Goal: Information Seeking & Learning: Understand process/instructions

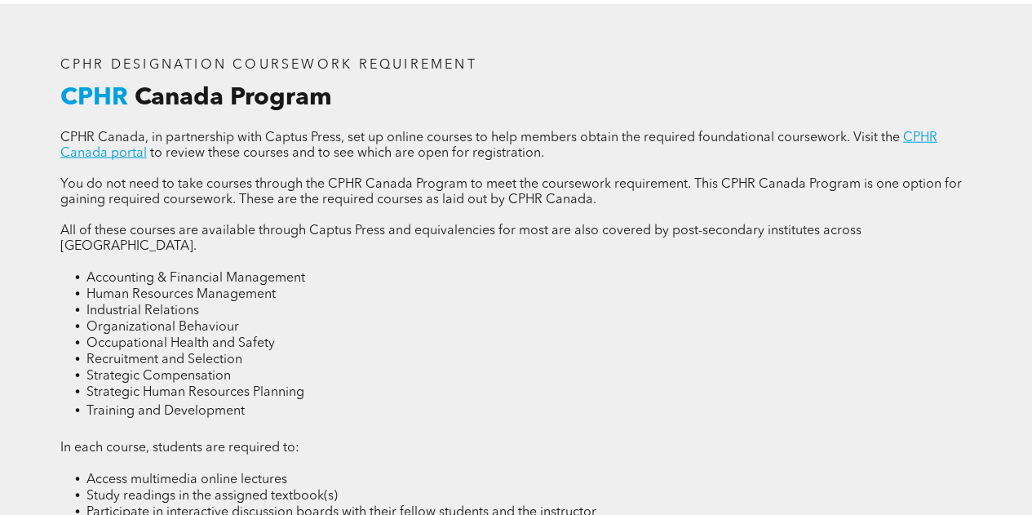
scroll to position [2080, 0]
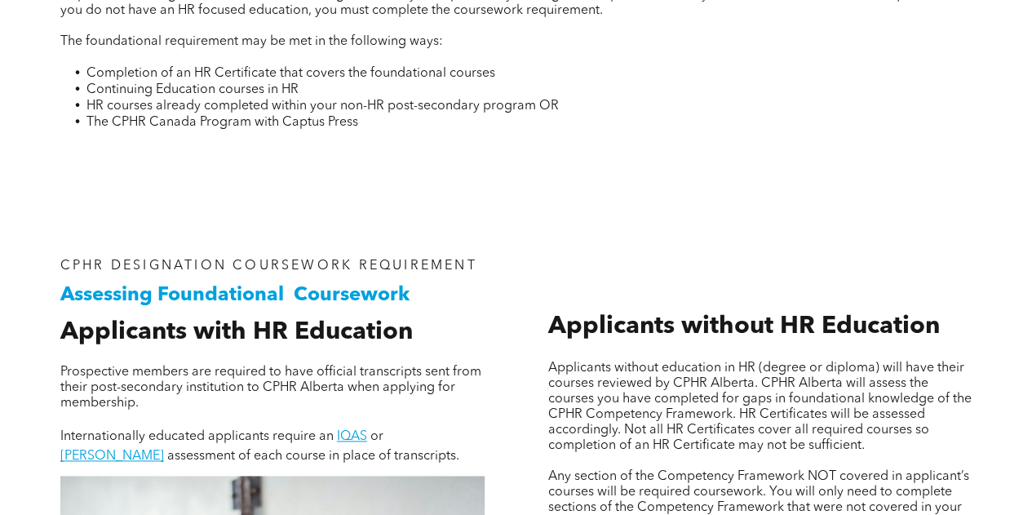
scroll to position [813, 0]
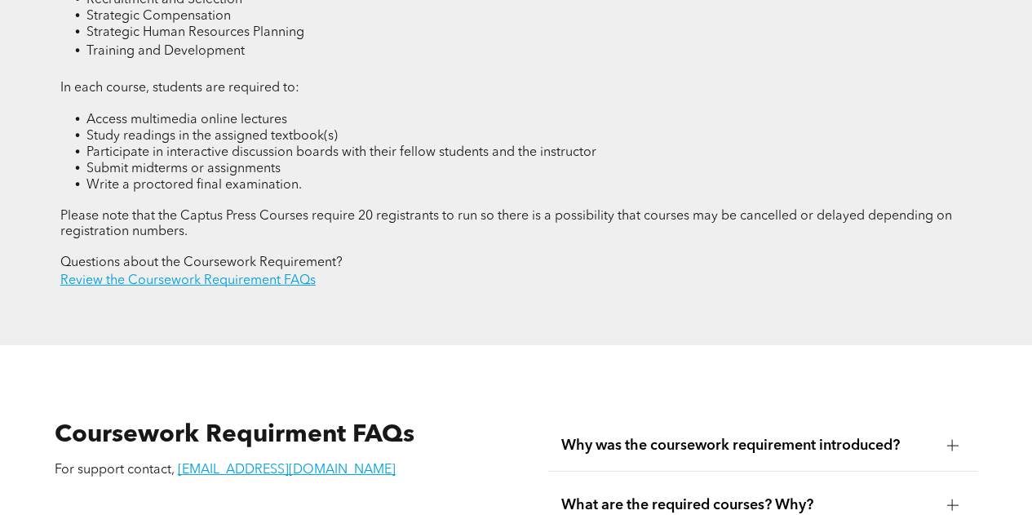
scroll to position [2400, 0]
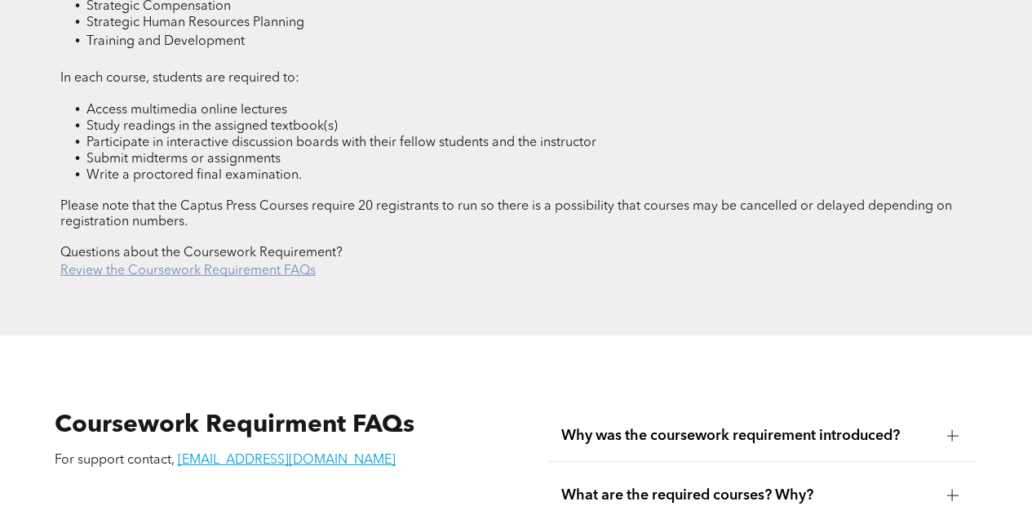
click at [194, 264] on link "Review the Coursework Requirement FAQs" at bounding box center [187, 270] width 255 height 13
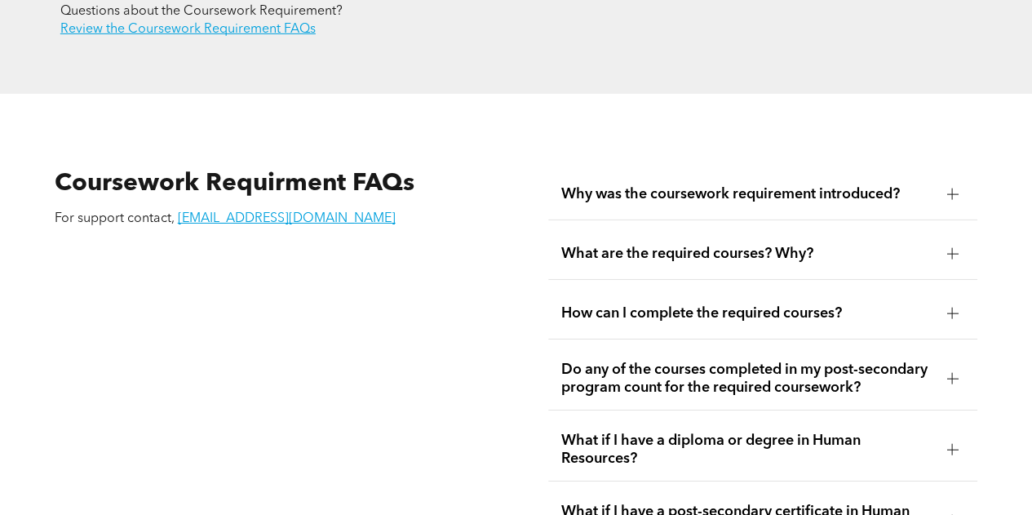
scroll to position [2654, 0]
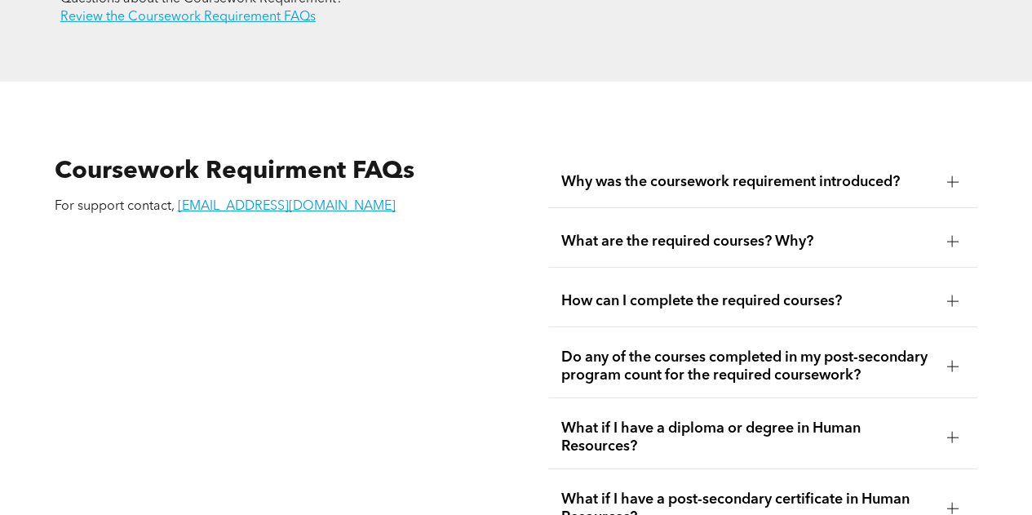
click at [670, 173] on span "Why was the coursework requirement introduced?" at bounding box center [747, 182] width 373 height 18
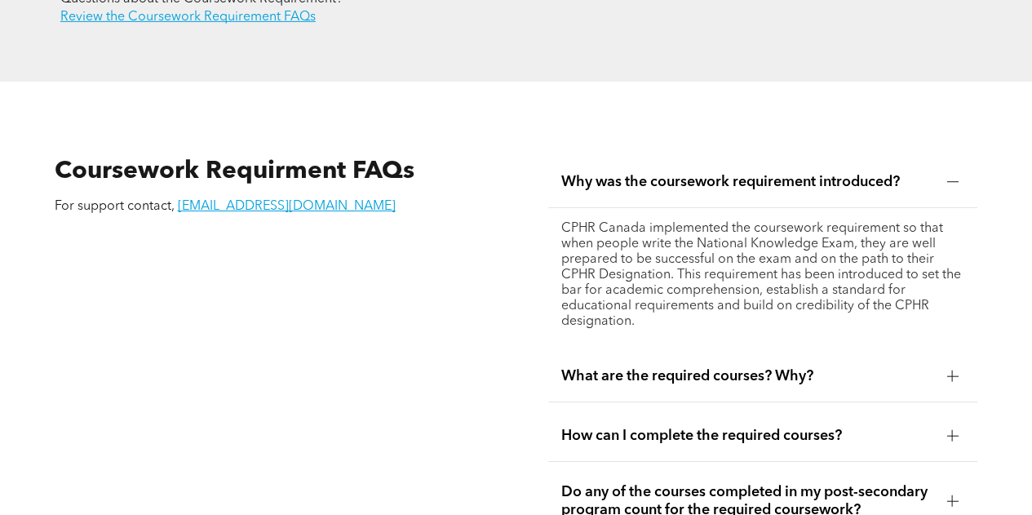
scroll to position [2701, 0]
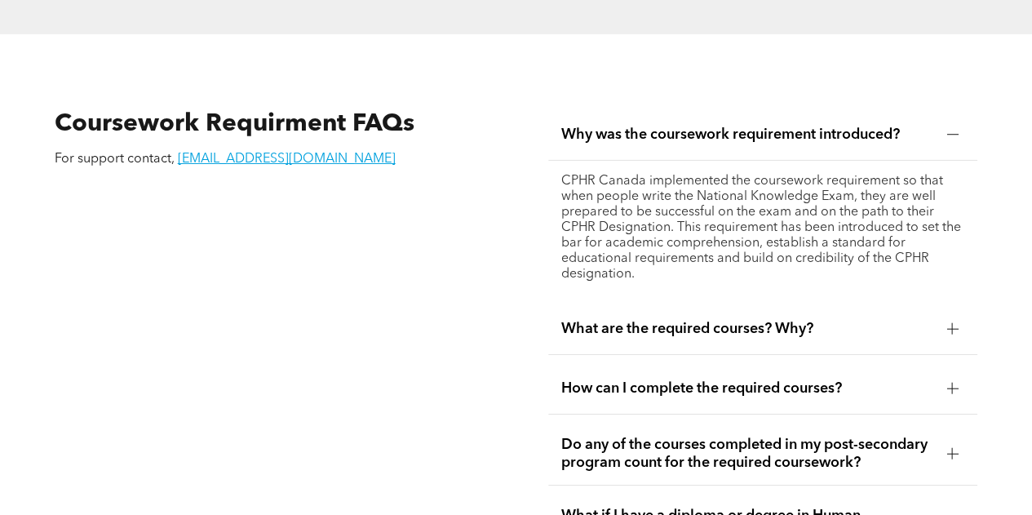
click at [666, 321] on span "What are the required courses? Why?" at bounding box center [747, 329] width 373 height 18
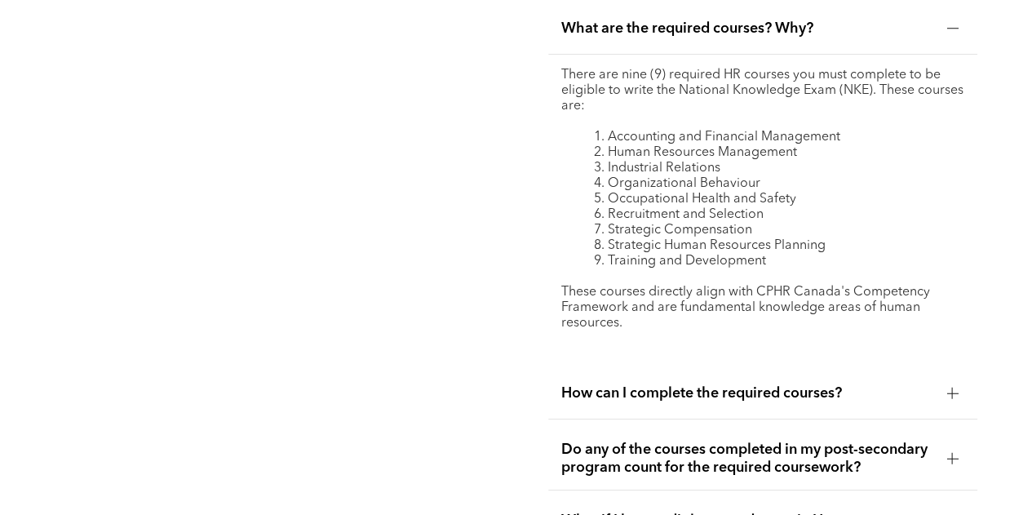
scroll to position [2868, 0]
click at [476, 203] on div "Coursework Requirment FAQs For support contact, registrar@cphrab.ca" at bounding box center [270, 358] width 456 height 857
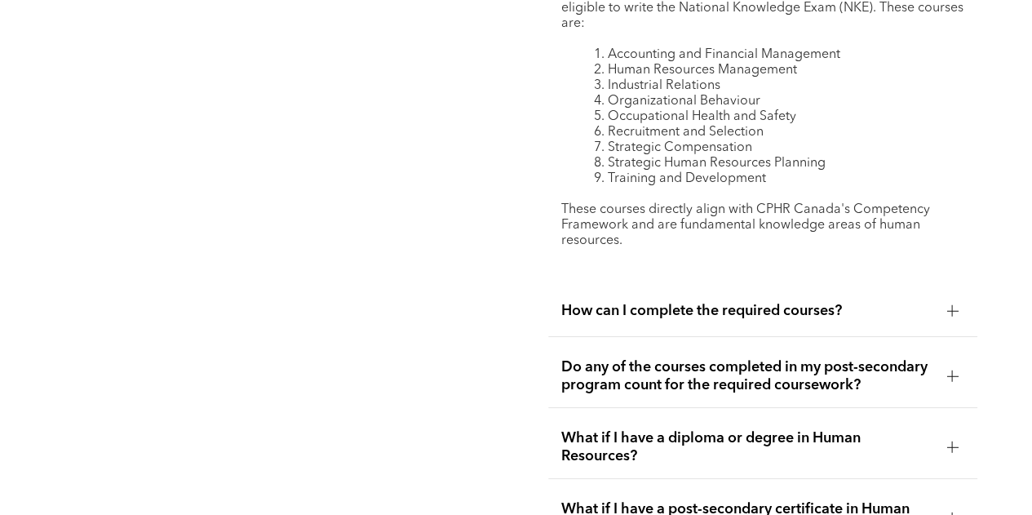
scroll to position [2953, 0]
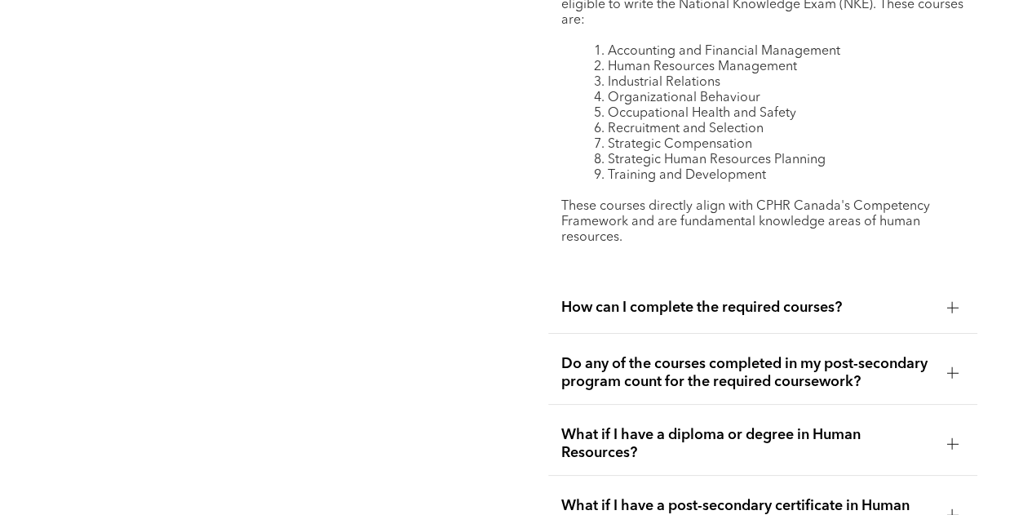
click at [742, 304] on span "How can I complete the required courses?" at bounding box center [747, 308] width 373 height 18
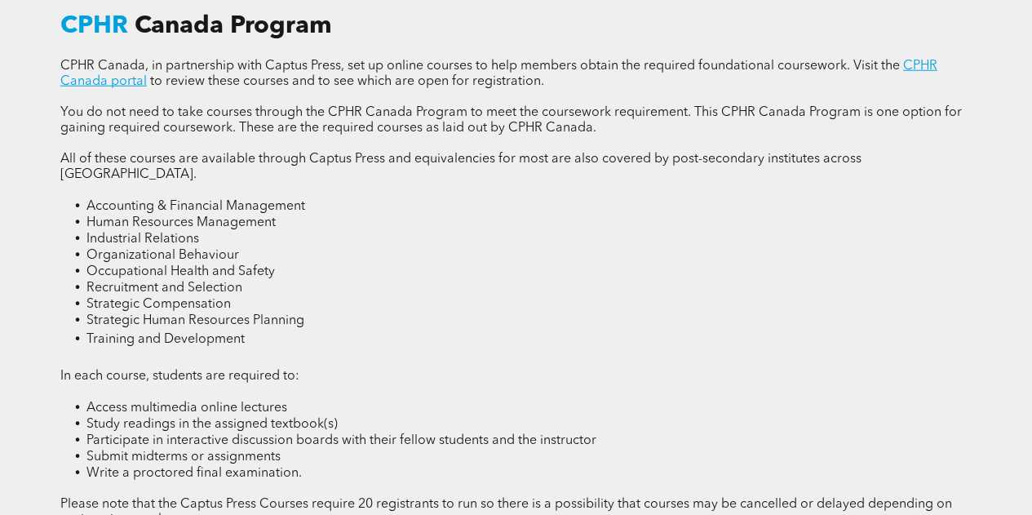
scroll to position [2120, 0]
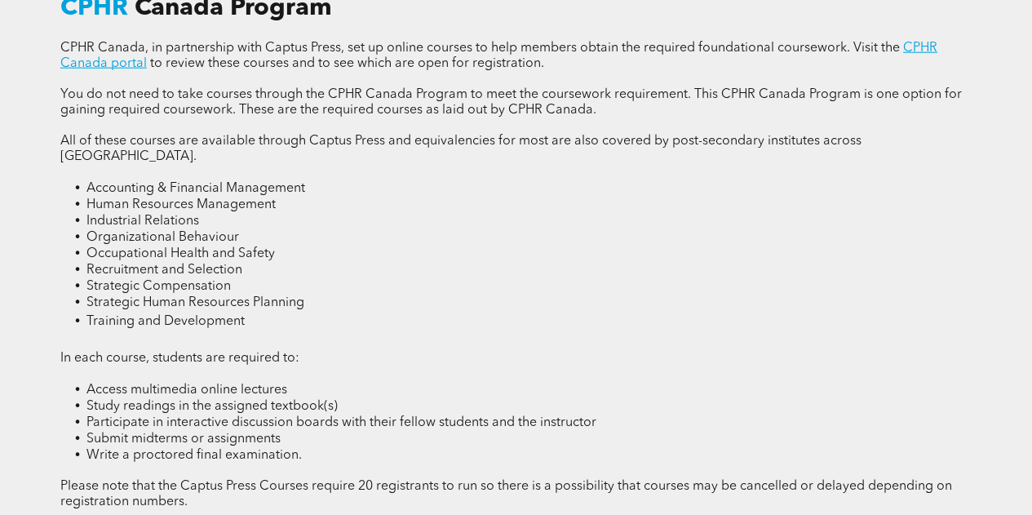
click at [135, 184] on span "Accounting & Financial Management" at bounding box center [195, 188] width 219 height 13
drag, startPoint x: 86, startPoint y: 181, endPoint x: 312, endPoint y: 187, distance: 225.3
click at [312, 187] on li "Accounting & Financial Management" at bounding box center [528, 188] width 885 height 16
copy span "Accounting & Financial Management"
